Goal: Find contact information: Find contact information

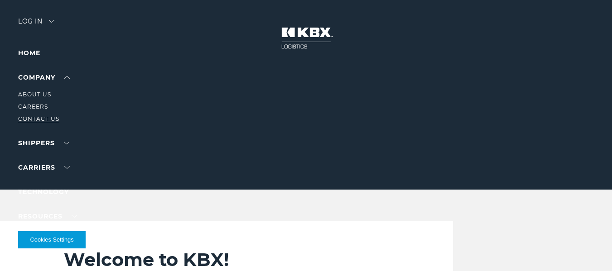
click at [50, 118] on link "Contact Us" at bounding box center [38, 119] width 41 height 7
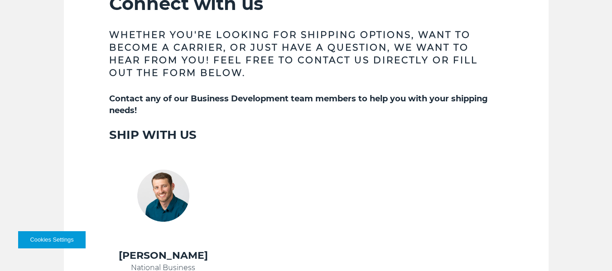
scroll to position [317, 0]
